Goal: Task Accomplishment & Management: Use online tool/utility

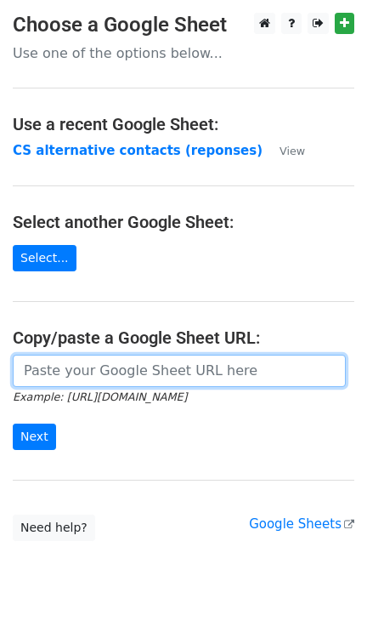
click at [119, 375] on input "url" at bounding box center [179, 370] width 333 height 32
paste input "https://docs.google.com/spreadsheets/d/1qQHD5SoE2zCQxW73jNxLPRujqbOdsJS1upL9tDW…"
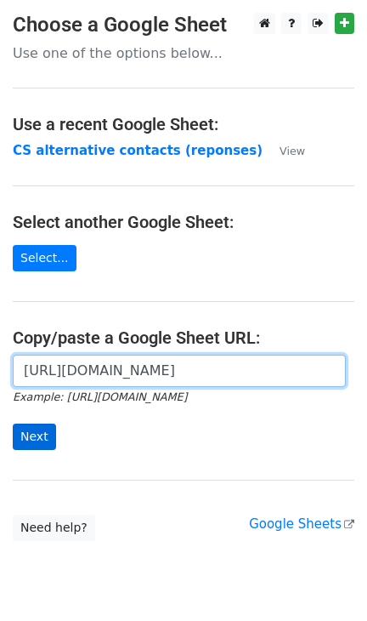
type input "https://docs.google.com/spreadsheets/d/1qQHD5SoE2zCQxW73jNxLPRujqbOdsJS1upL9tDW…"
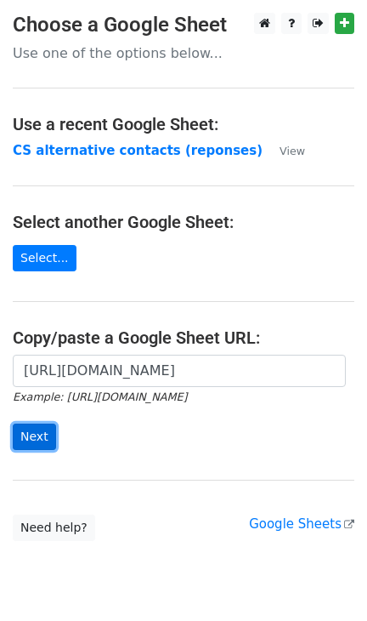
click at [42, 440] on input "Next" at bounding box center [34, 436] width 43 height 26
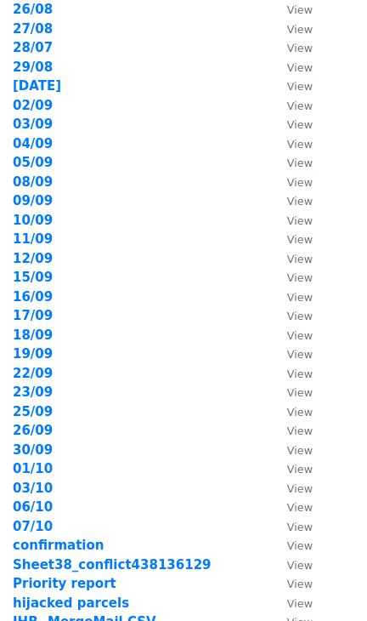
scroll to position [195, 0]
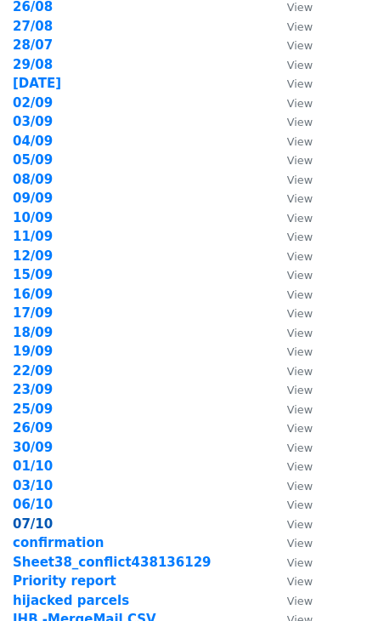
click at [31, 516] on strong "07/10" at bounding box center [33, 523] width 40 height 15
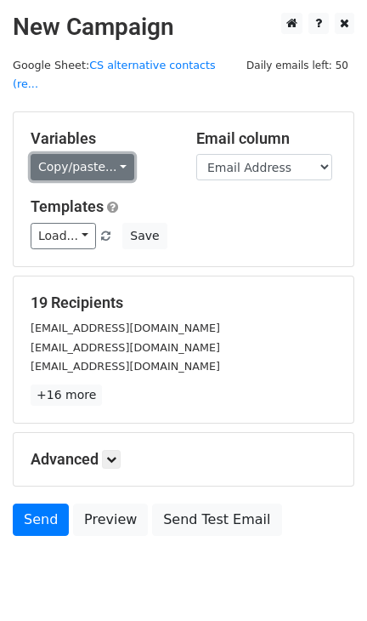
click at [109, 154] on link "Copy/paste..." at bounding box center [83, 167] width 104 height 26
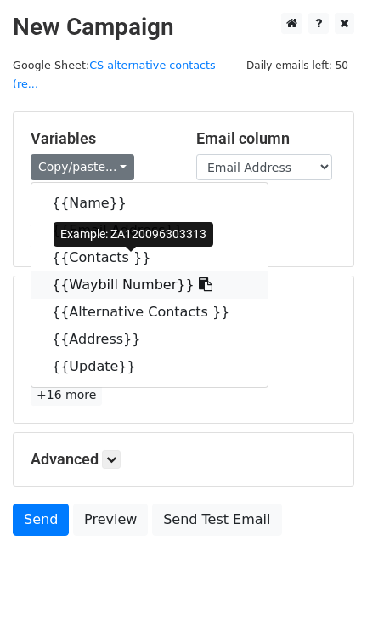
click at [90, 271] on link "{{Waybill Number}}" at bounding box center [149, 284] width 236 height 27
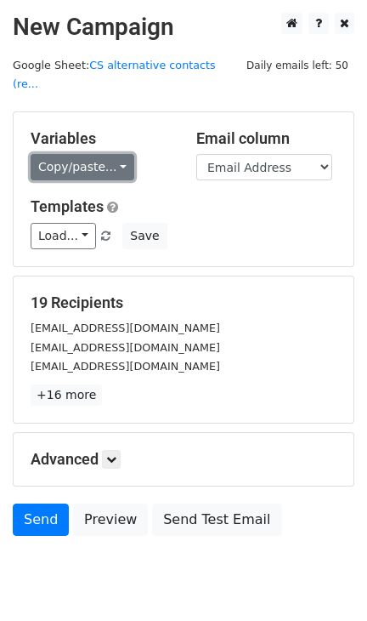
click at [109, 154] on link "Copy/paste..." at bounding box center [83, 167] width 104 height 26
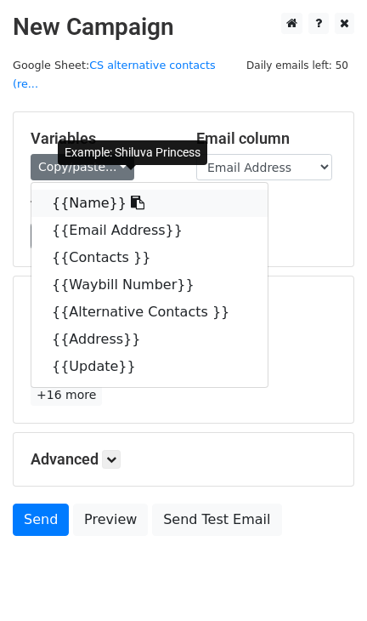
click at [82, 190] on link "{{Name}}" at bounding box center [149, 203] width 236 height 27
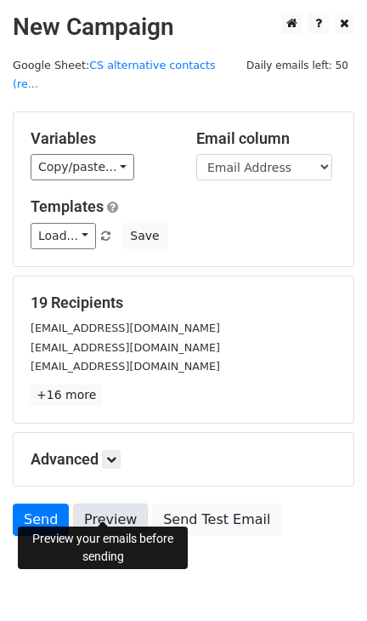
click at [93, 503] on link "Preview" at bounding box center [110, 519] width 75 height 32
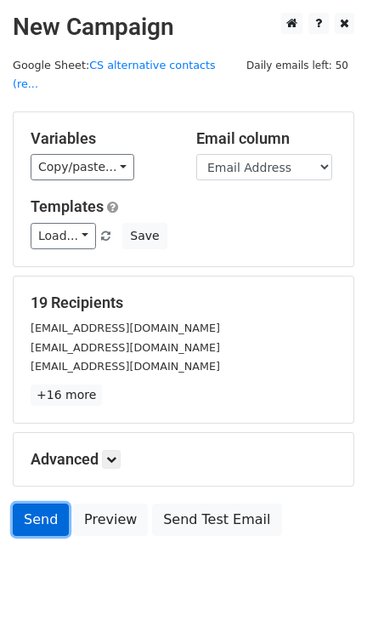
click at [36, 505] on link "Send" at bounding box center [41, 519] width 56 height 32
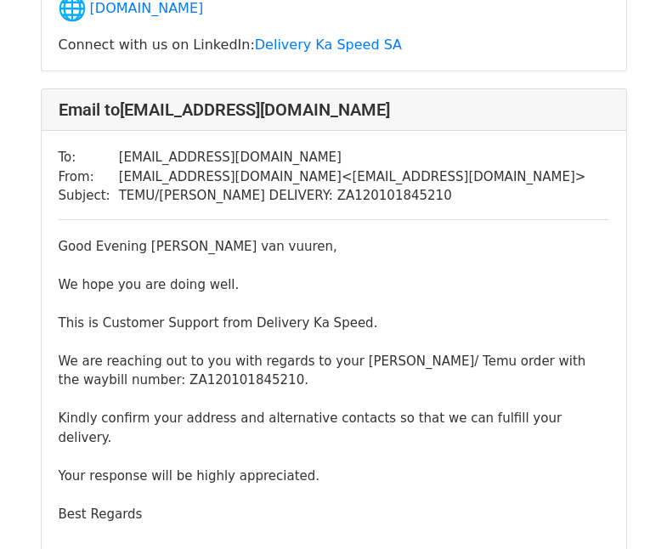
scroll to position [5074, 0]
